Goal: Navigation & Orientation: Find specific page/section

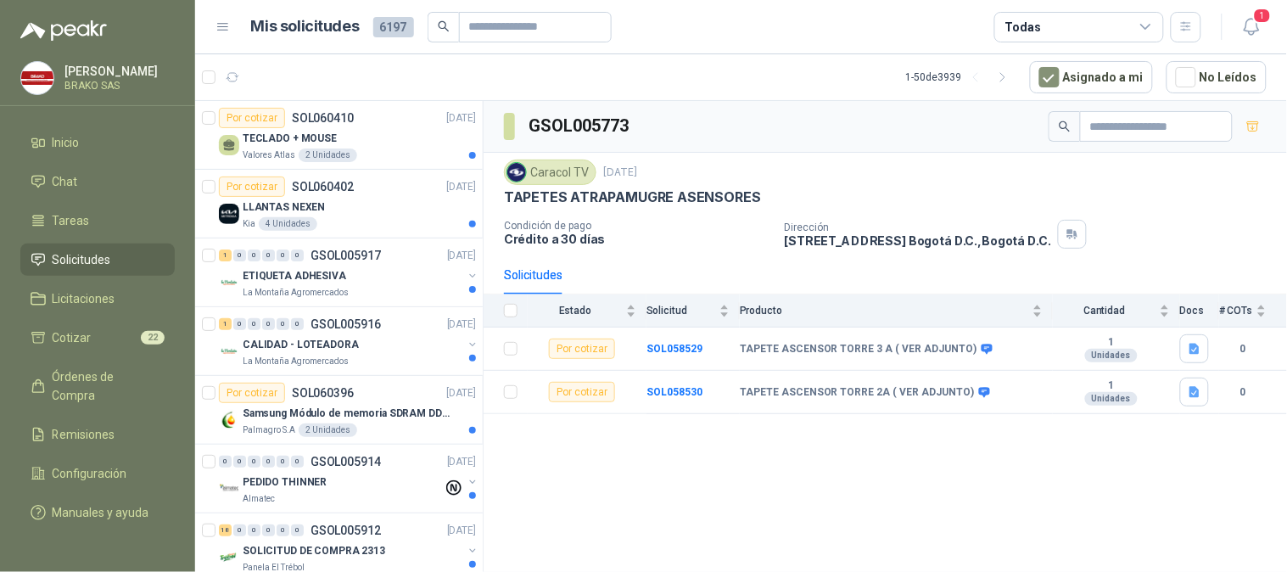
click at [311, 139] on p "TECLADO + MOUSE" at bounding box center [290, 139] width 94 height 16
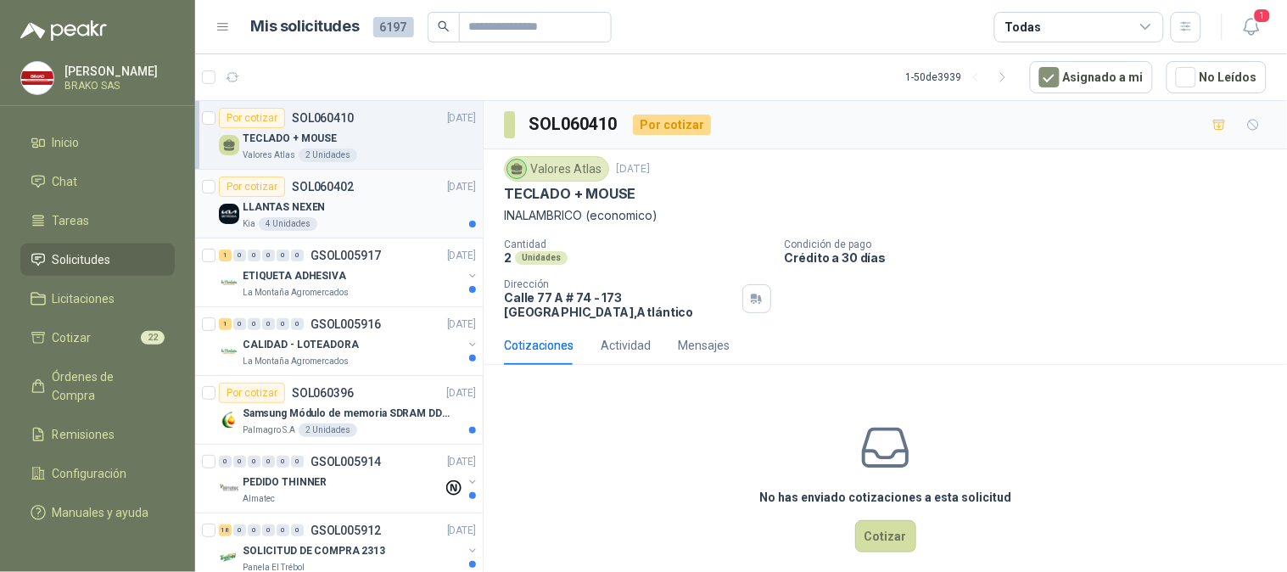
click at [350, 199] on div "LLANTAS NEXEN" at bounding box center [359, 207] width 233 height 20
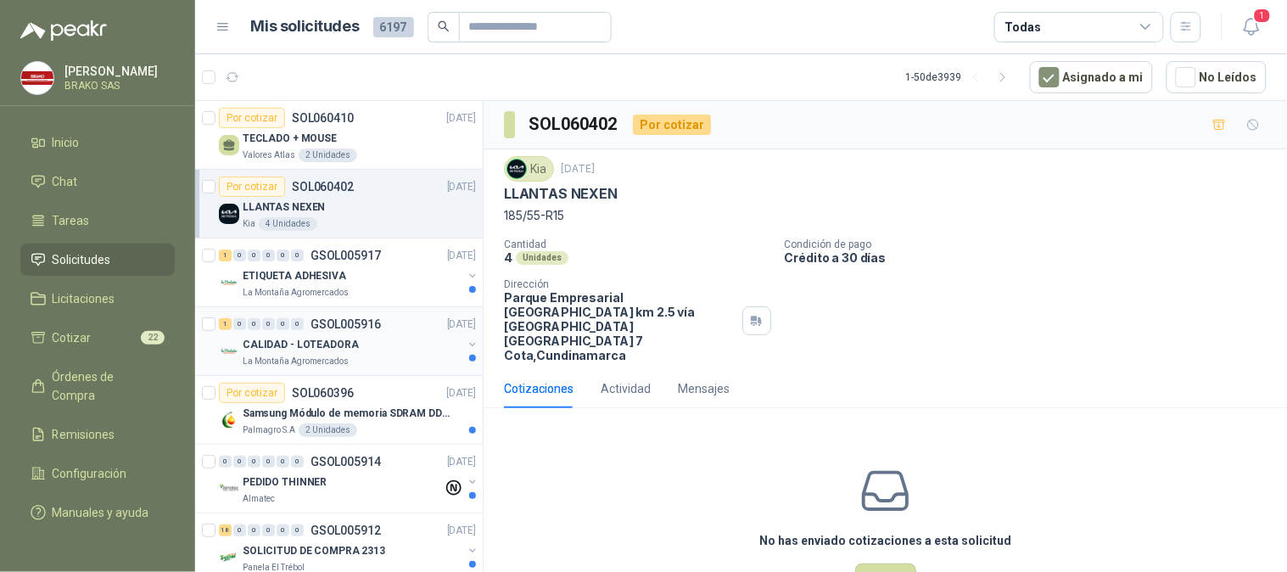
click at [338, 352] on p "CALIDAD - LOTEADORA" at bounding box center [301, 345] width 116 height 16
